Goal: Task Accomplishment & Management: Use online tool/utility

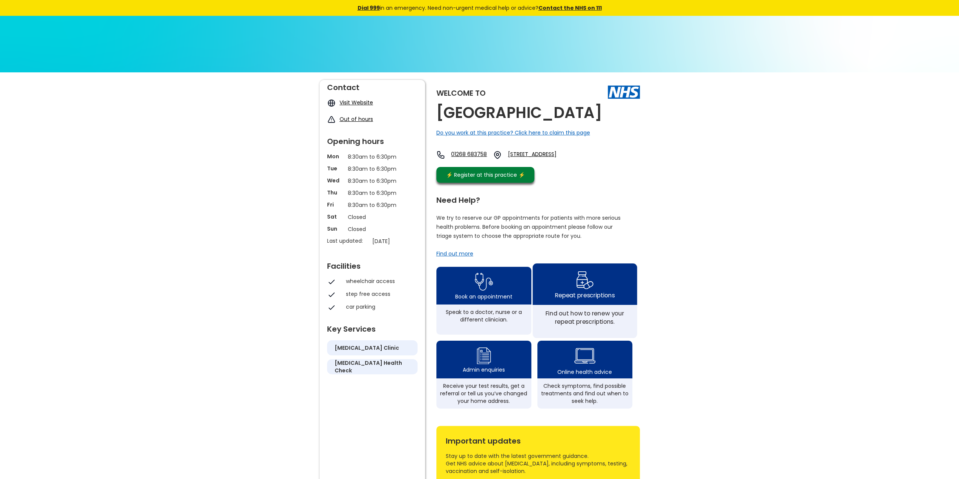
click at [553, 305] on div "Repeat prescriptions" at bounding box center [584, 283] width 104 height 41
